Goal: Task Accomplishment & Management: Manage account settings

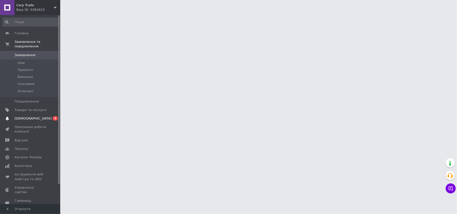
click at [27, 117] on span "[DEMOGRAPHIC_DATA]" at bounding box center [33, 119] width 37 height 5
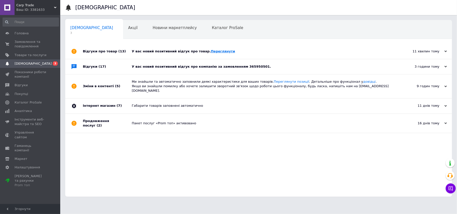
click at [211, 52] on link "Переглянути" at bounding box center [223, 51] width 24 height 4
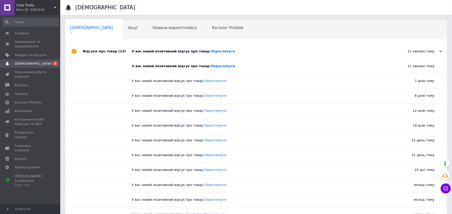
click at [443, 52] on div "11 хвилин тому 12.10.2025" at bounding box center [419, 51] width 55 height 15
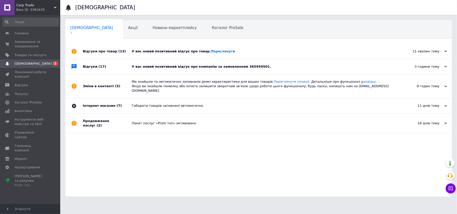
click at [245, 67] on div "У вас новий позитивний відгук про компанію за замовленням 365950501." at bounding box center [264, 67] width 265 height 5
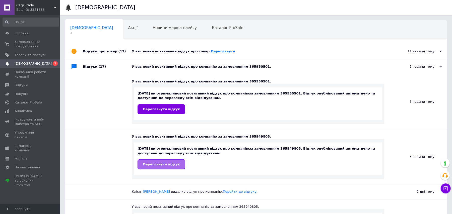
click at [171, 163] on span "Переглянути відгук" at bounding box center [161, 165] width 37 height 4
click at [167, 109] on span "Переглянути відгук" at bounding box center [161, 109] width 37 height 4
click at [211, 53] on link "Переглянути" at bounding box center [223, 51] width 24 height 4
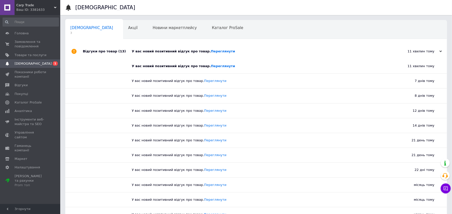
click at [107, 55] on div "Відгуки про товар (13)" at bounding box center [107, 51] width 49 height 15
